Goal: Information Seeking & Learning: Learn about a topic

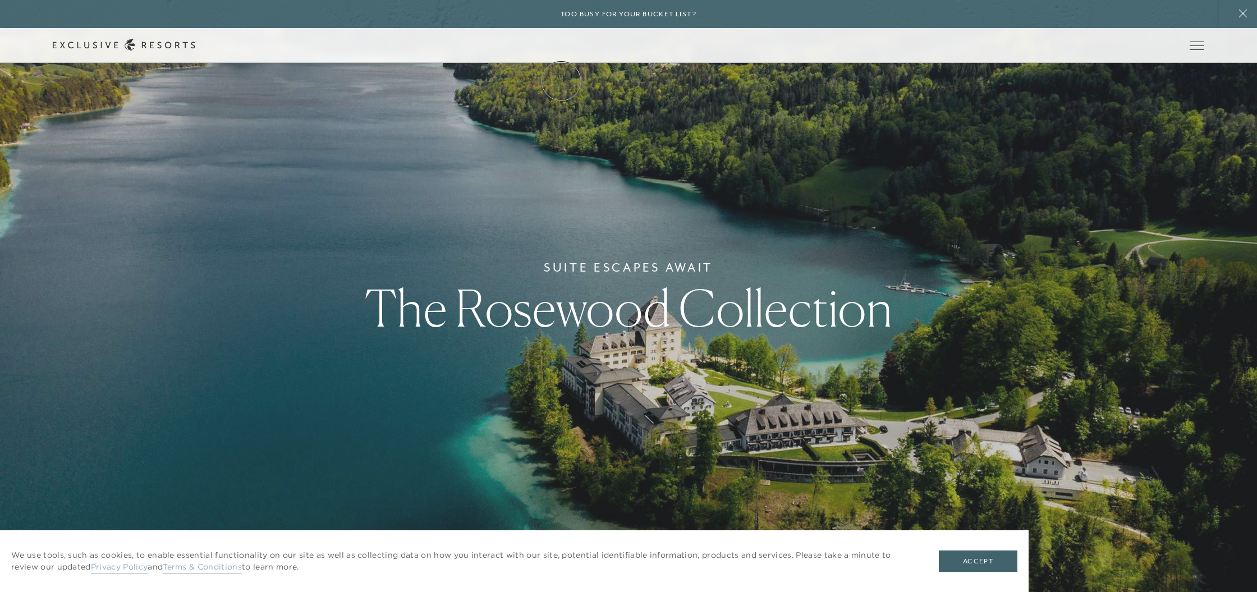
click at [0, 0] on link "The Collection" at bounding box center [0, 0] width 0 height 0
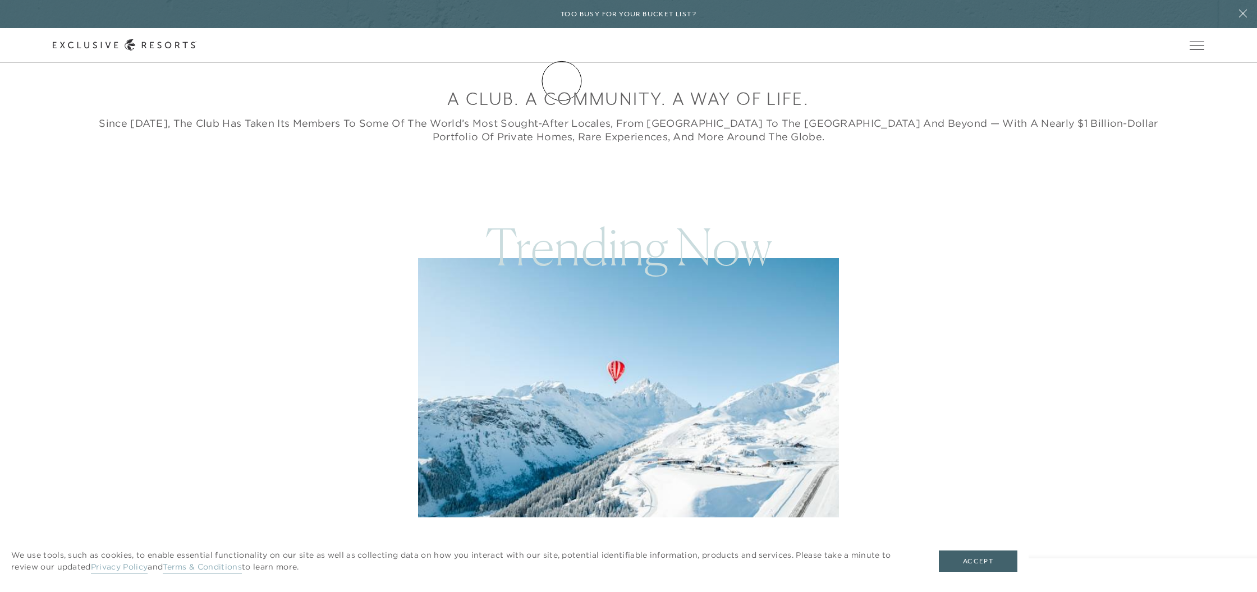
scroll to position [582, 0]
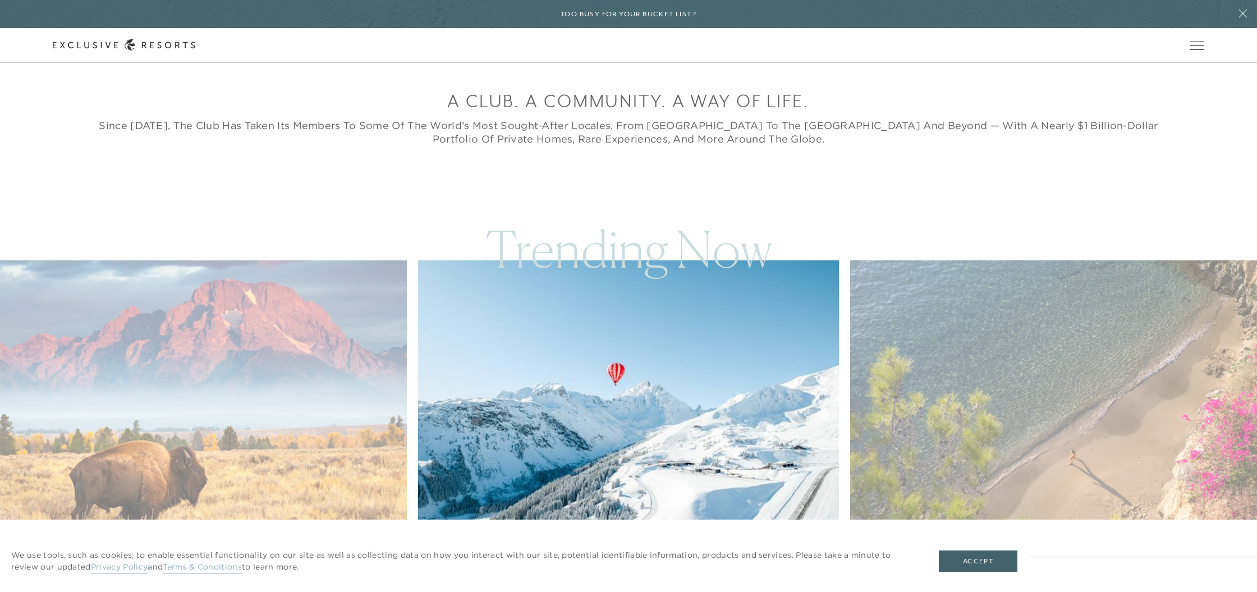
click at [1004, 382] on img at bounding box center [1074, 390] width 463 height 285
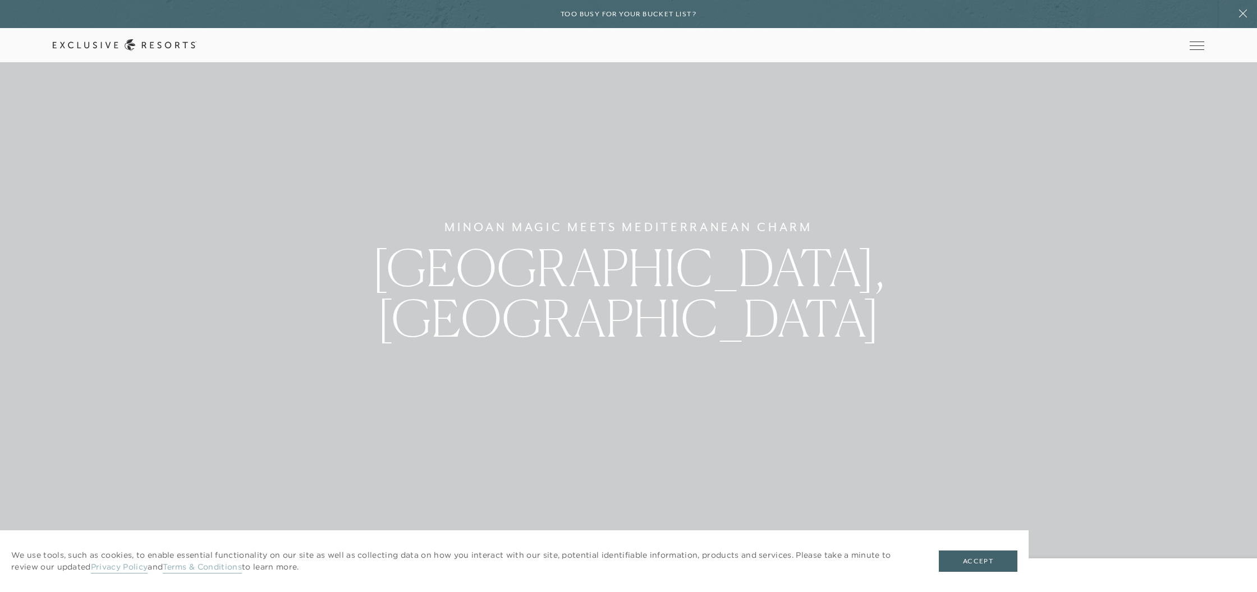
scroll to position [16, 0]
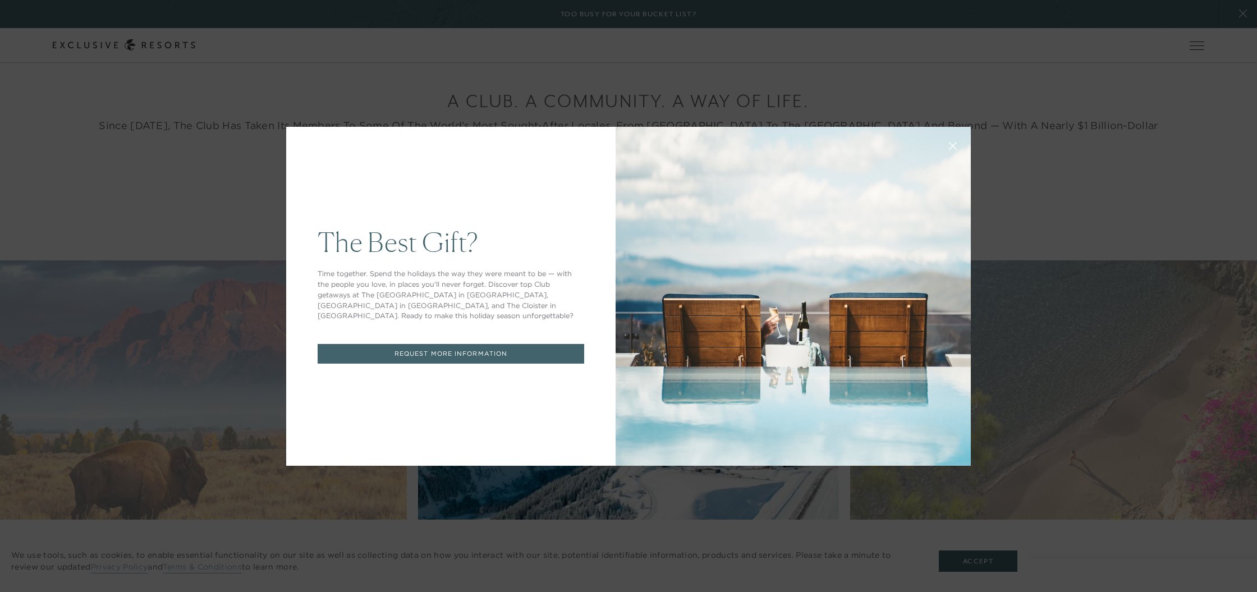
click at [948, 146] on button at bounding box center [953, 144] width 27 height 27
